Goal: Contribute content: Contribute content

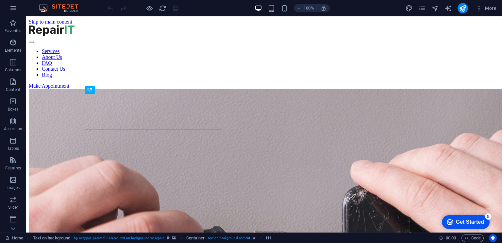
click at [462, 220] on div "Get Started" at bounding box center [470, 222] width 28 height 6
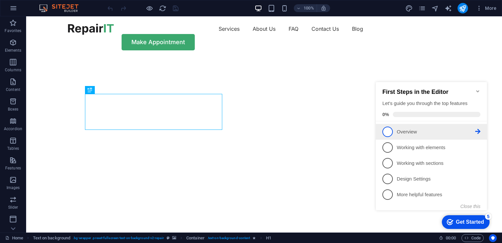
click at [388, 129] on span "1" at bounding box center [388, 132] width 10 height 10
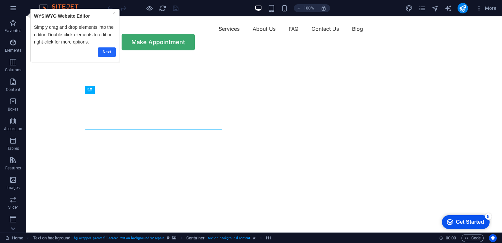
click at [108, 50] on link "Next" at bounding box center [107, 51] width 18 height 9
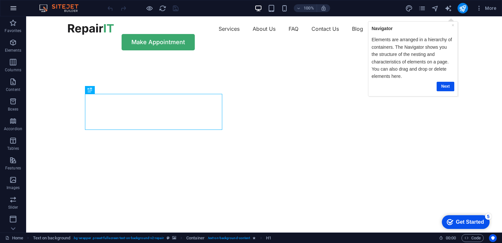
click at [18, 10] on button "button" at bounding box center [14, 8] width 16 height 16
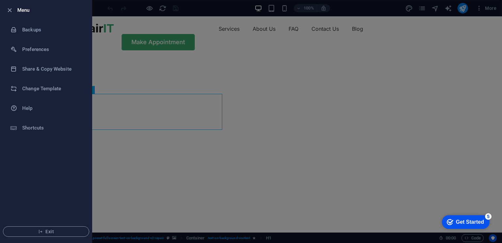
click at [282, 82] on div at bounding box center [251, 121] width 502 height 243
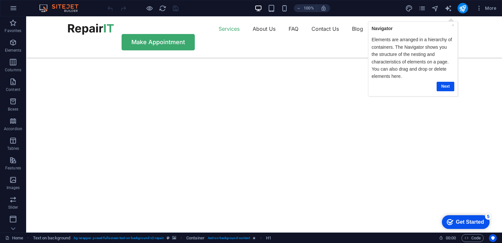
scroll to position [217, 0]
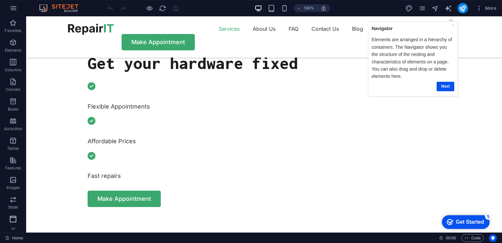
click at [13, 214] on button "Header" at bounding box center [13, 223] width 26 height 20
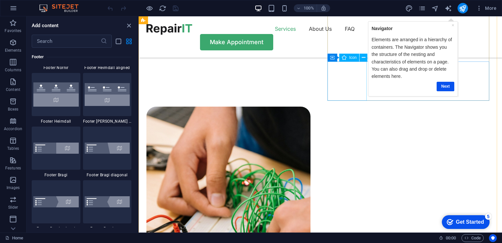
scroll to position [392, 0]
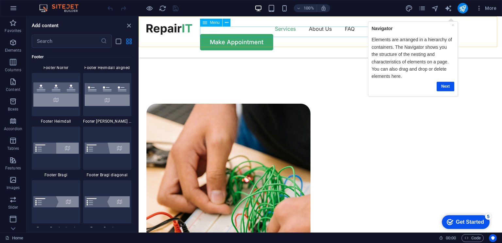
click at [343, 31] on nav "Services About Us FAQ Contact Us Blog" at bounding box center [320, 29] width 348 height 10
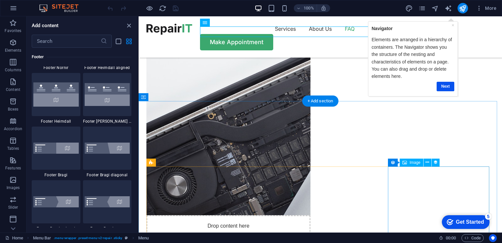
scroll to position [1331, 0]
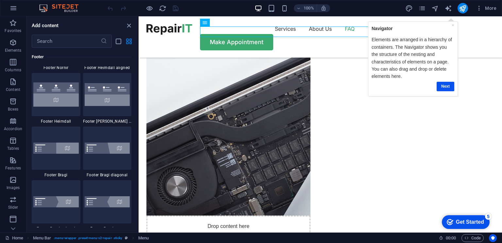
click at [466, 220] on div "Get Started" at bounding box center [470, 222] width 28 height 6
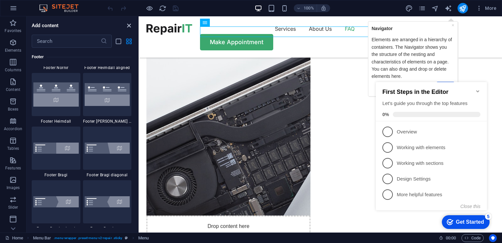
click at [130, 26] on icon "close panel" at bounding box center [129, 26] width 8 height 8
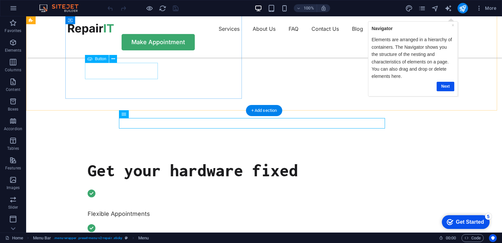
scroll to position [0, 0]
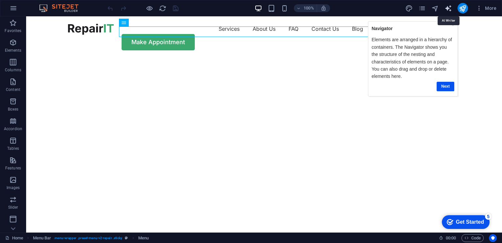
click at [452, 9] on icon "text_generator" at bounding box center [449, 9] width 8 height 8
select select "English"
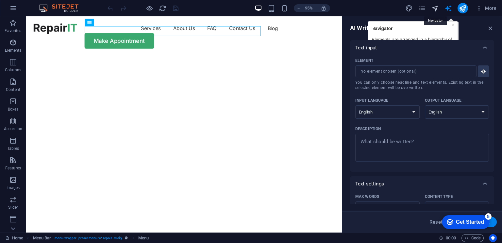
click at [432, 7] on icon "navigator" at bounding box center [436, 9] width 8 height 8
click at [419, 9] on icon "pages" at bounding box center [423, 9] width 8 height 8
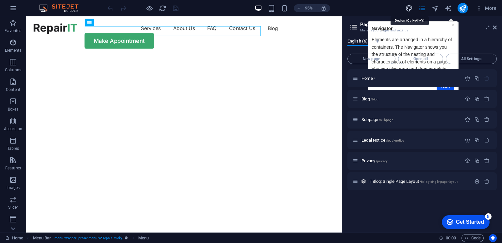
click at [411, 11] on icon "design" at bounding box center [409, 9] width 8 height 8
select select "px"
select select "400"
select select "px"
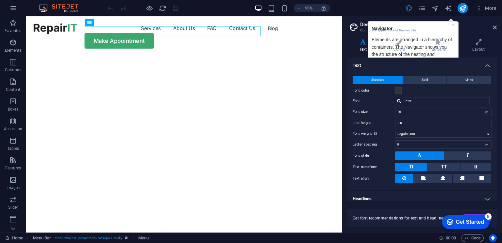
click at [424, 5] on icon "pages" at bounding box center [423, 9] width 8 height 8
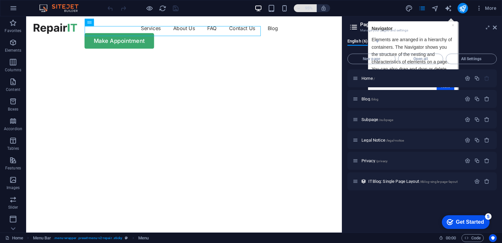
click at [305, 6] on h6 "95%" at bounding box center [309, 8] width 10 height 8
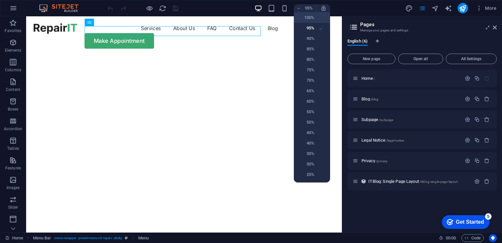
click at [306, 18] on h6 "100%" at bounding box center [306, 18] width 17 height 8
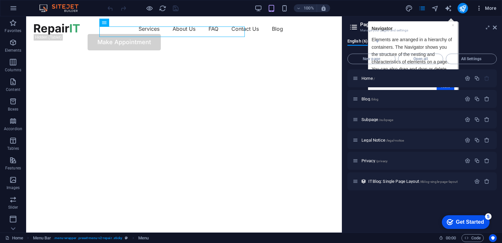
click at [491, 8] on span "More" at bounding box center [486, 8] width 21 height 7
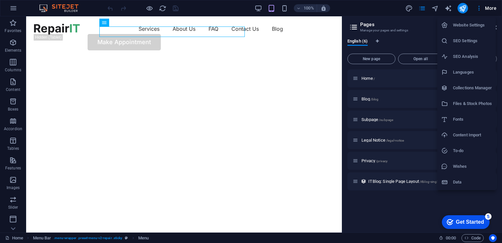
click at [463, 106] on h6 "Files & Stock Photos" at bounding box center [472, 104] width 39 height 8
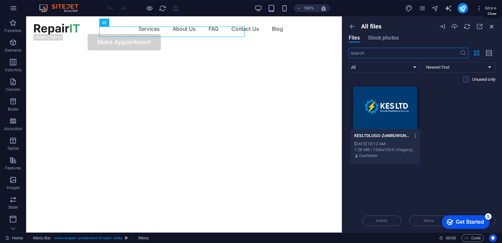
click at [492, 27] on icon "button" at bounding box center [491, 26] width 7 height 7
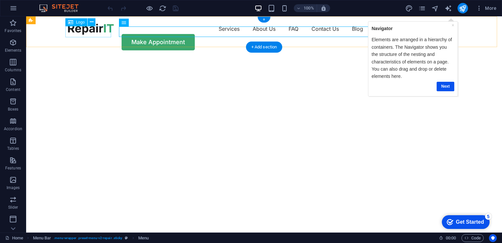
click at [93, 34] on div at bounding box center [91, 29] width 46 height 11
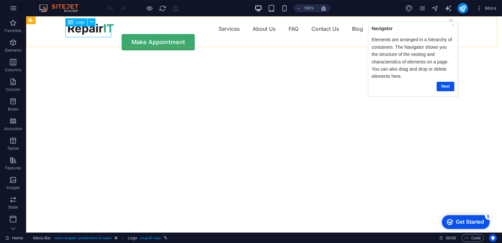
click at [78, 22] on span "Logo" at bounding box center [80, 22] width 9 height 4
click at [77, 21] on span "Logo" at bounding box center [80, 22] width 9 height 4
click at [91, 21] on icon at bounding box center [92, 22] width 4 height 7
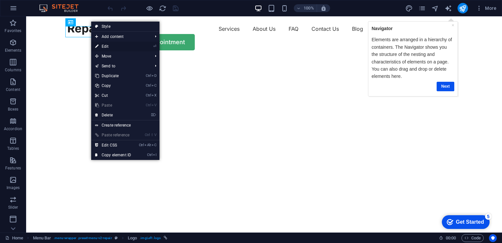
click at [145, 46] on li "⏎ Edit" at bounding box center [125, 47] width 68 height 10
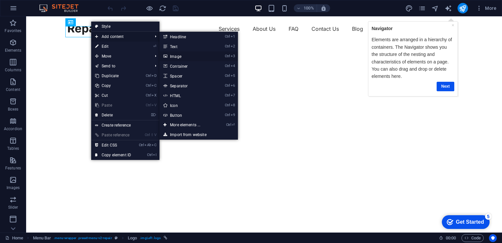
click at [179, 56] on link "Ctrl 3 Image" at bounding box center [187, 56] width 54 height 10
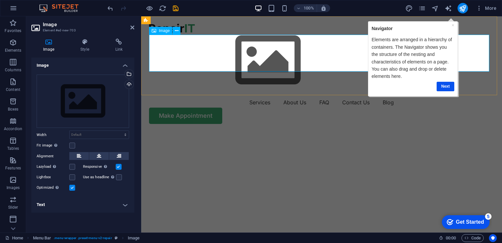
click at [180, 56] on figure at bounding box center [321, 61] width 345 height 74
click at [103, 95] on div "Drag files here, click to choose files or select files from Files or our free s…" at bounding box center [83, 102] width 93 height 54
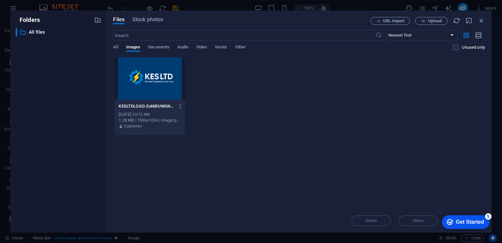
click at [135, 94] on div at bounding box center [150, 78] width 70 height 43
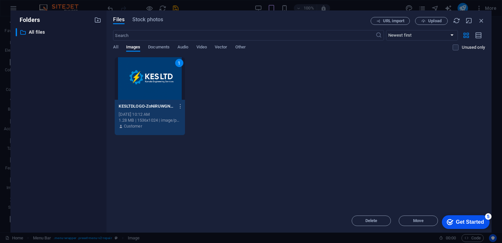
click at [458, 223] on div "Get Started" at bounding box center [470, 222] width 28 height 6
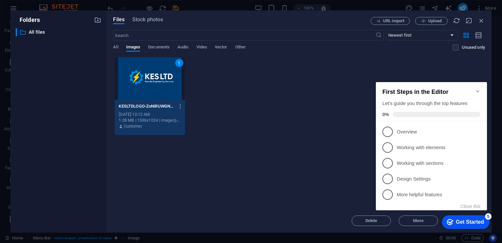
click at [348, 200] on div "Drop files here to upload them instantly 1 KESLTDLOGO-ZoNiRUWGNgDDxj38jEfKdw.pn…" at bounding box center [299, 133] width 372 height 152
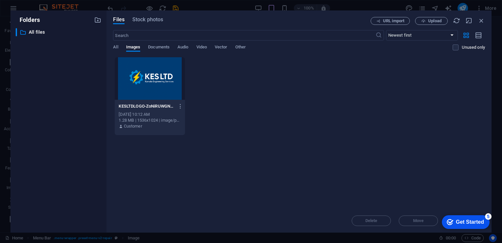
click at [158, 86] on div at bounding box center [150, 78] width 70 height 43
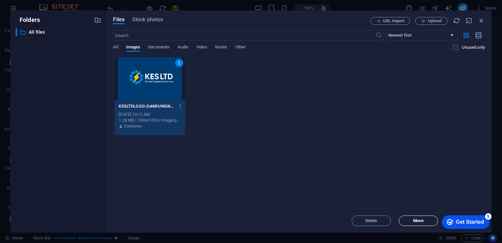
click at [408, 221] on span "Move" at bounding box center [418, 221] width 33 height 4
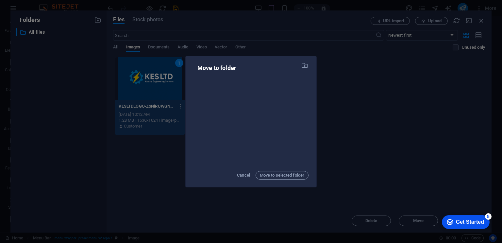
click at [324, 147] on div "Move to folder Cancel Move to selected folder" at bounding box center [251, 121] width 502 height 243
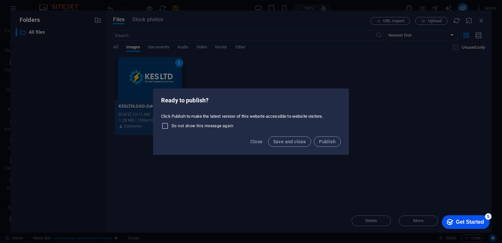
click at [205, 131] on div "Click Publish to make the latest version of this website accessible to website …" at bounding box center [251, 122] width 196 height 22
click at [169, 125] on input "Do not show this message again" at bounding box center [166, 126] width 10 height 8
checkbox input "true"
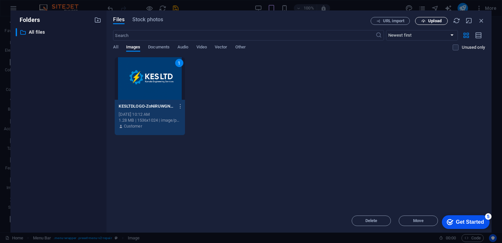
click at [433, 23] on span "Upload" at bounding box center [434, 21] width 13 height 4
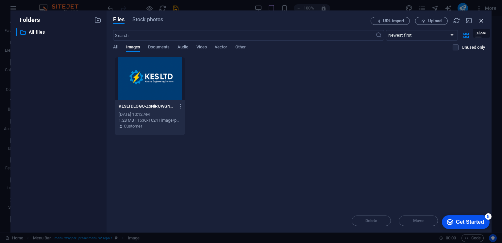
click at [479, 22] on icon "button" at bounding box center [481, 20] width 7 height 7
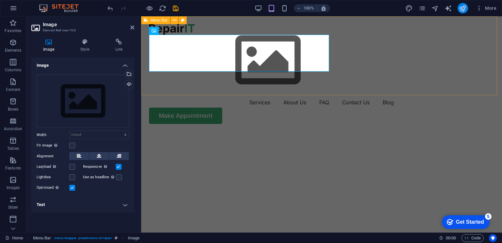
click at [460, 9] on icon "publish" at bounding box center [463, 9] width 8 height 8
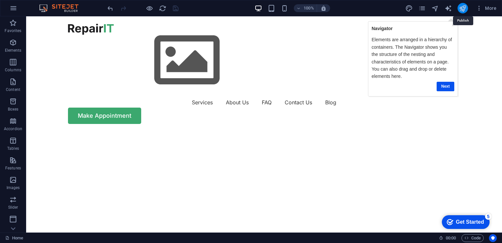
click at [460, 9] on icon "publish" at bounding box center [463, 9] width 8 height 8
